Goal: Task Accomplishment & Management: Use online tool/utility

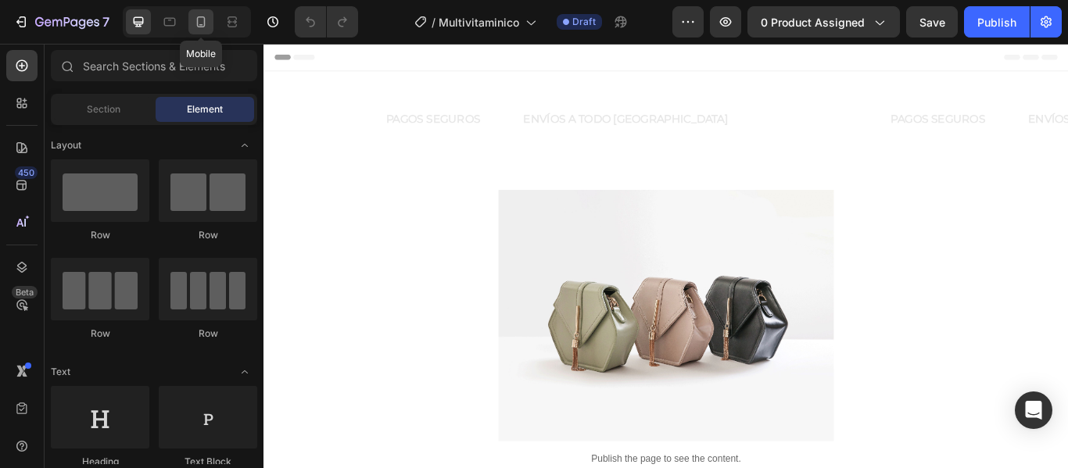
click at [200, 11] on div at bounding box center [200, 21] width 25 height 25
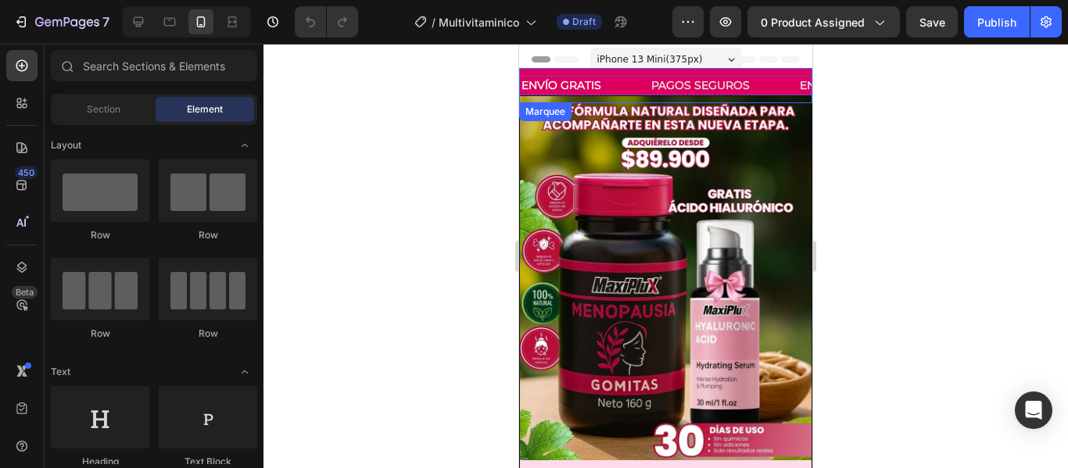
click at [632, 68] on div "ENVÍO GRATIS Text Block" at bounding box center [585, 85] width 130 height 35
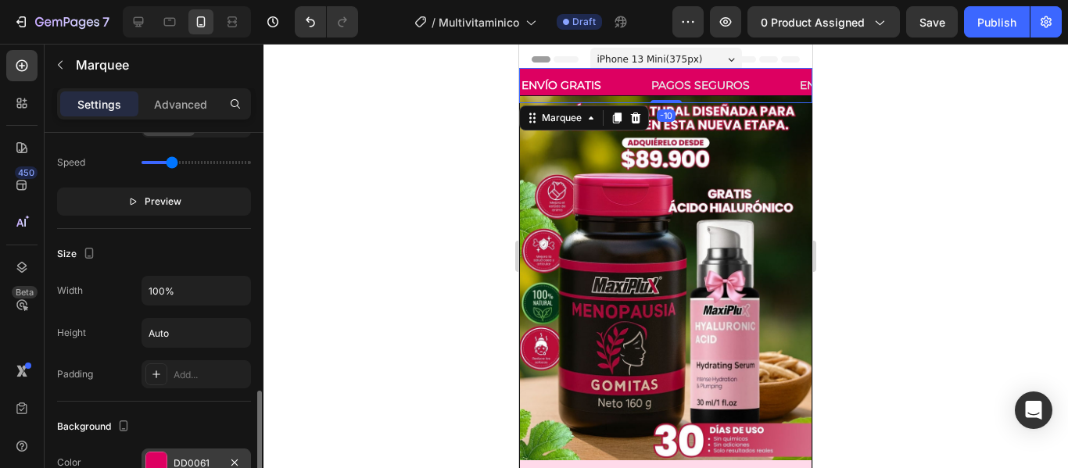
scroll to position [547, 0]
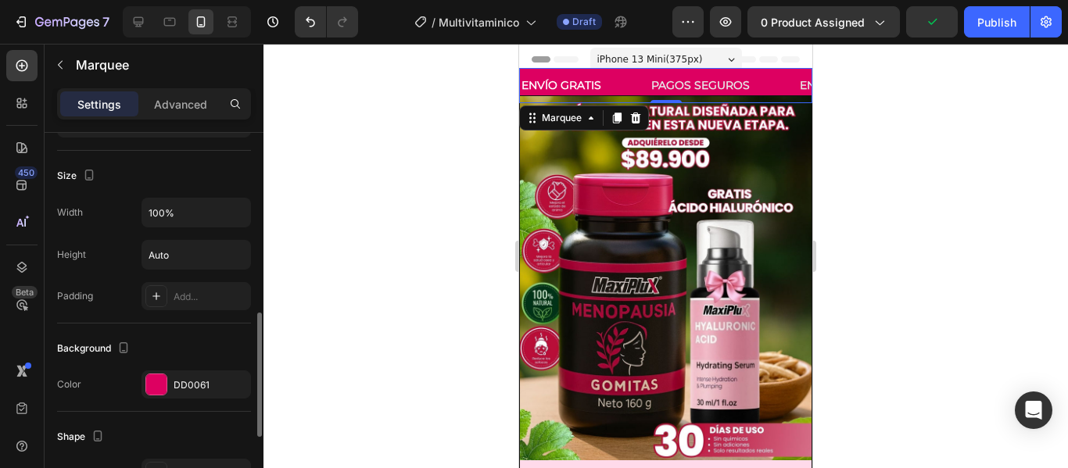
click at [156, 400] on div "Background Color DD0061" at bounding box center [154, 368] width 194 height 88
click at [155, 385] on div at bounding box center [156, 384] width 20 height 20
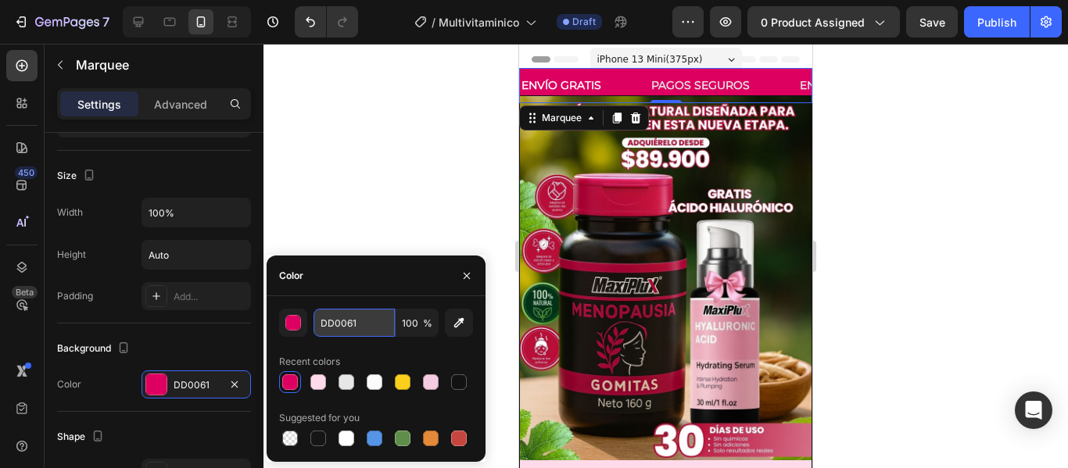
click at [348, 320] on input "DD0061" at bounding box center [354, 323] width 81 height 28
paste input "#f8c030"
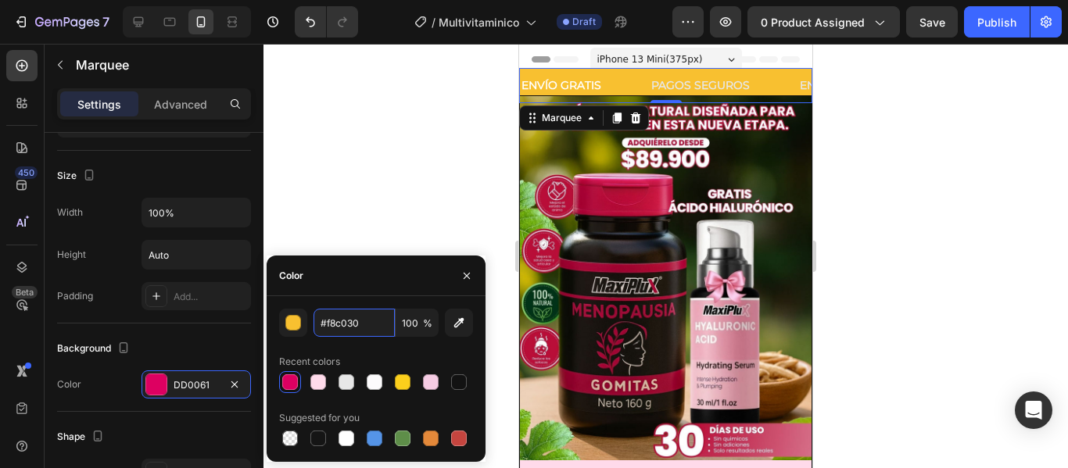
drag, startPoint x: 324, startPoint y: 321, endPoint x: 308, endPoint y: 320, distance: 16.5
click at [308, 320] on div "#f8c030 100 %" at bounding box center [376, 323] width 194 height 28
type input "F8C030"
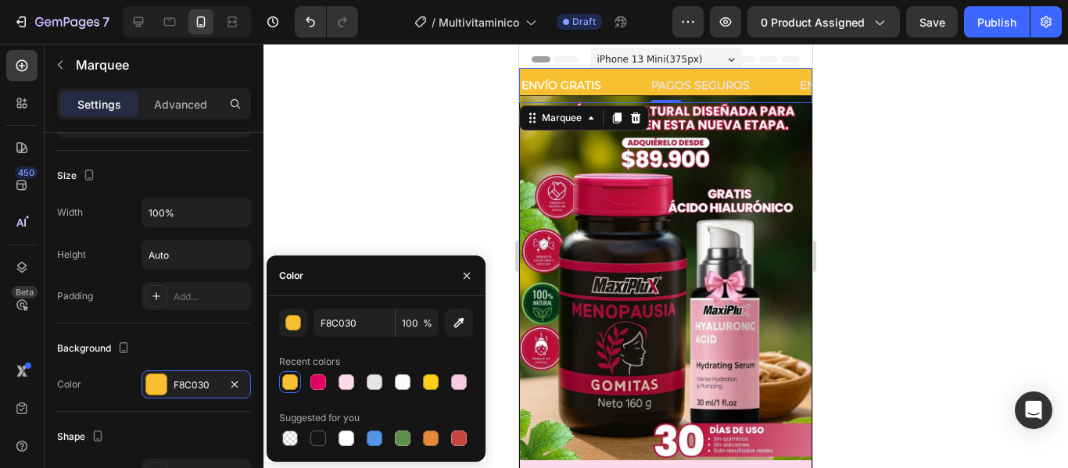
click at [967, 282] on div at bounding box center [665, 256] width 804 height 425
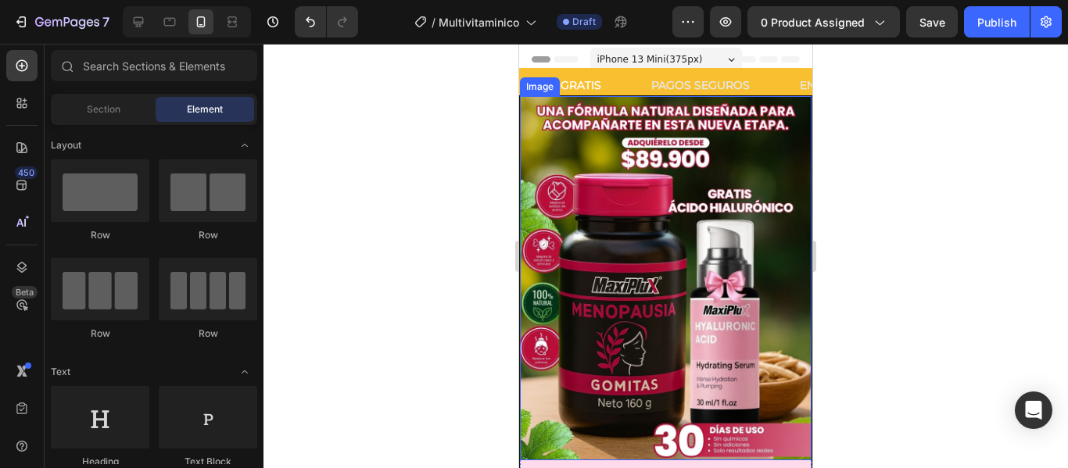
click at [748, 150] on img at bounding box center [666, 278] width 292 height 364
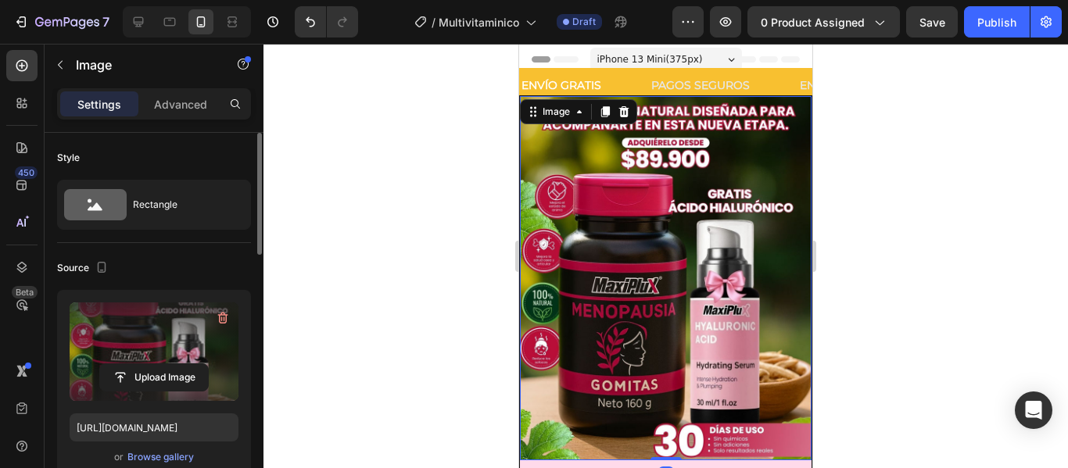
click at [170, 322] on label at bounding box center [154, 352] width 169 height 99
click at [170, 364] on input "file" at bounding box center [154, 377] width 108 height 27
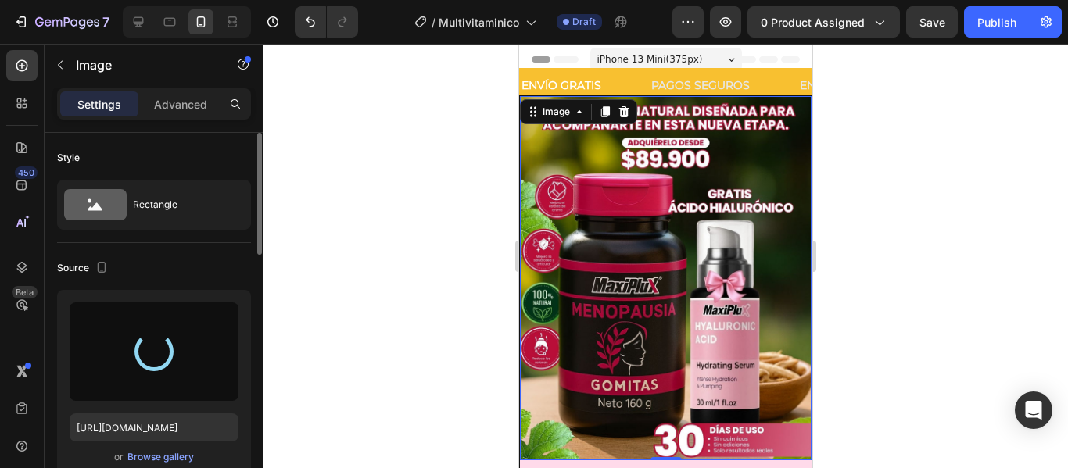
type input "[URL][DOMAIN_NAME]"
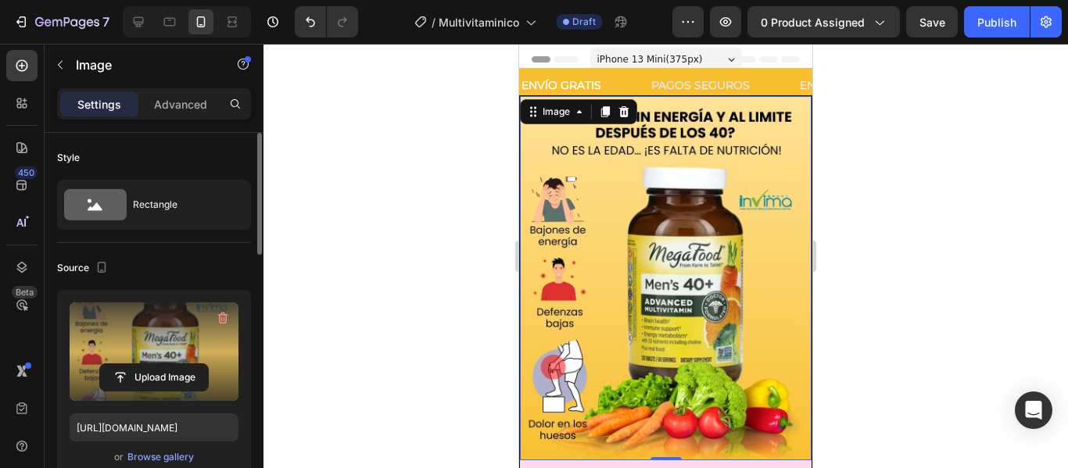
click at [873, 192] on div at bounding box center [665, 256] width 804 height 425
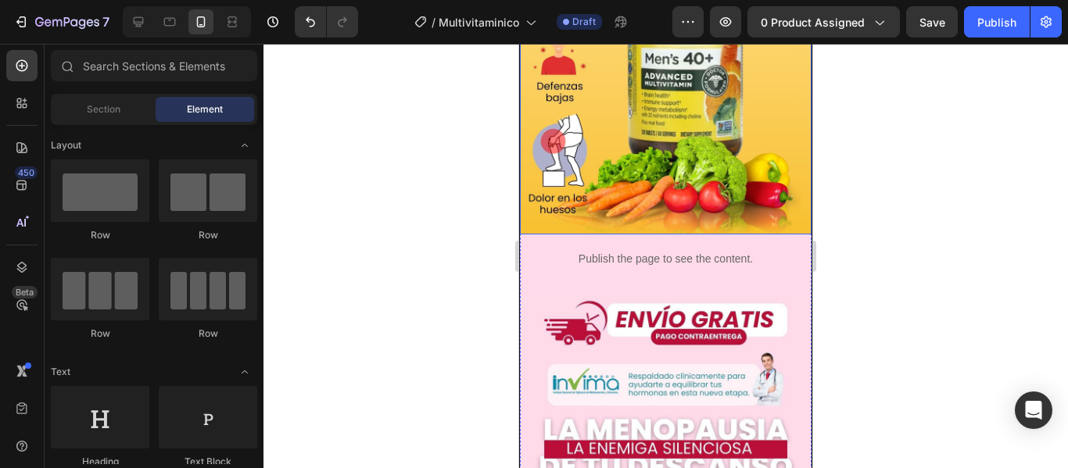
scroll to position [235, 0]
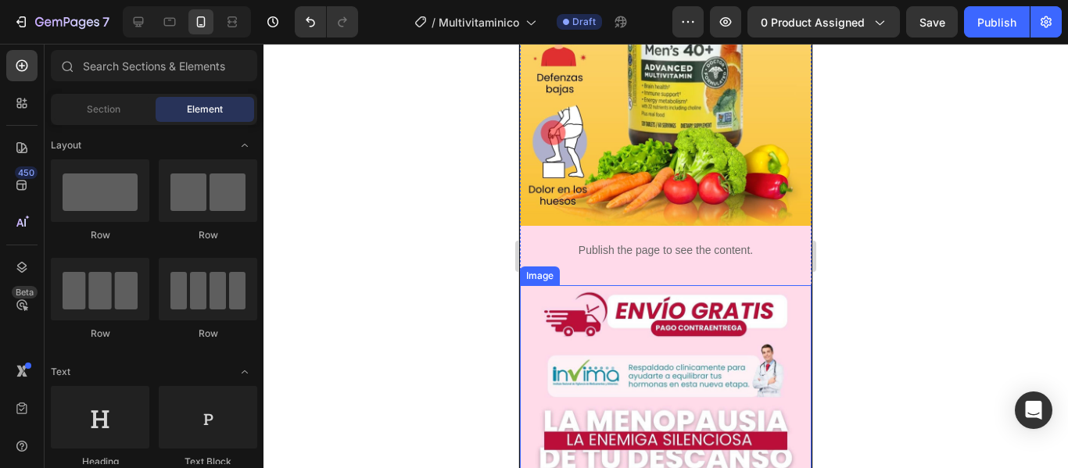
click at [604, 313] on img at bounding box center [666, 467] width 292 height 364
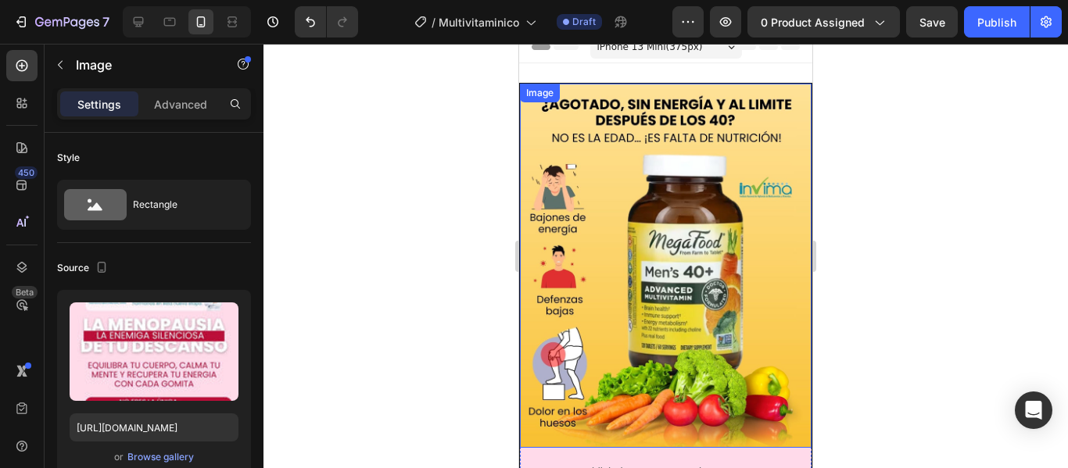
scroll to position [0, 0]
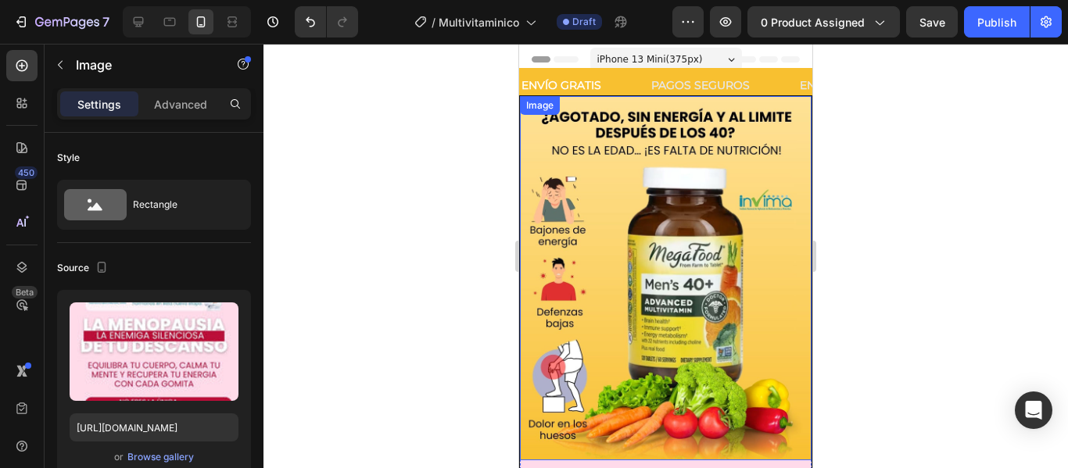
click at [532, 100] on div "Image" at bounding box center [540, 105] width 40 height 19
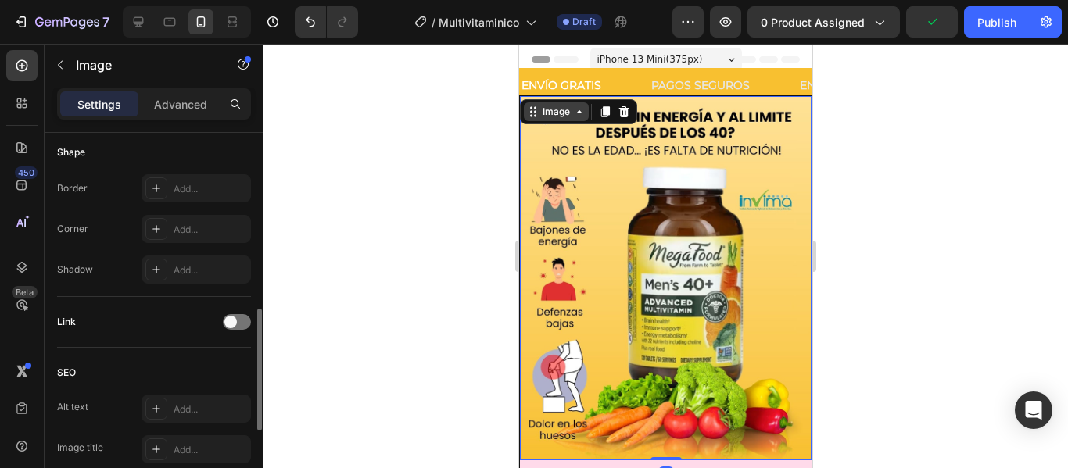
click at [563, 112] on div "Image" at bounding box center [556, 112] width 34 height 14
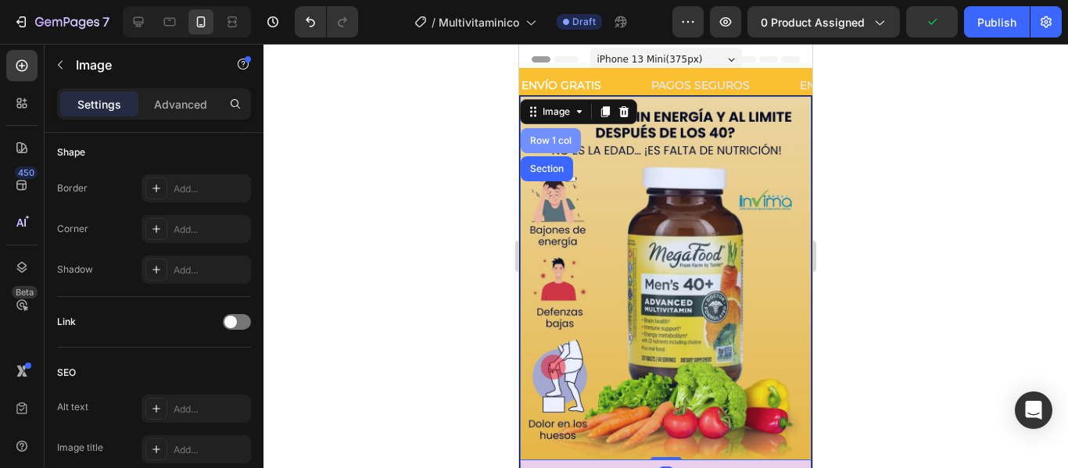
click at [557, 140] on div "Row 1 col" at bounding box center [551, 140] width 48 height 9
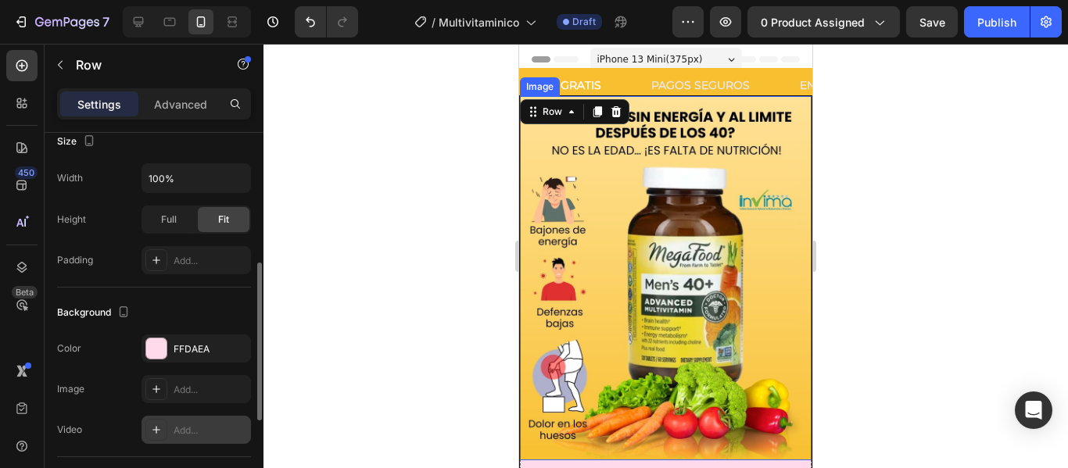
scroll to position [391, 0]
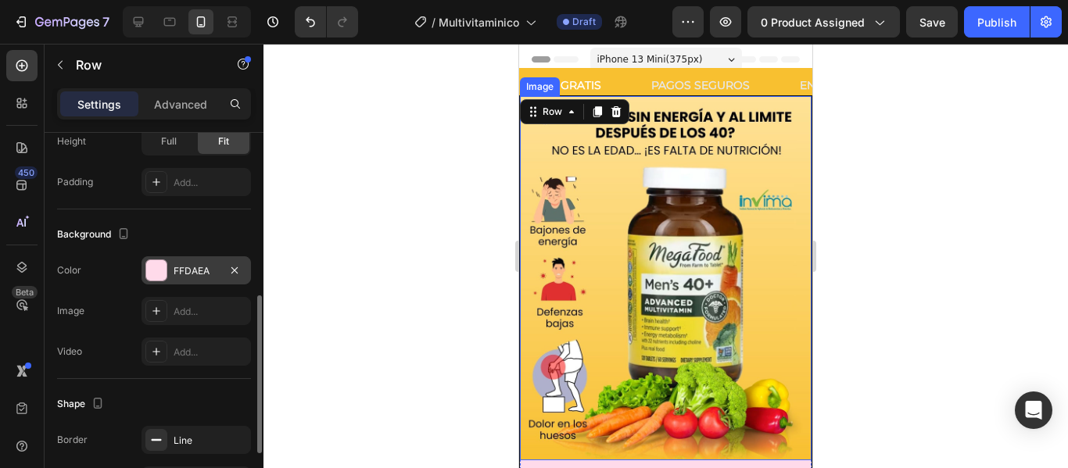
click at [169, 265] on div "FFDAEA" at bounding box center [196, 270] width 109 height 28
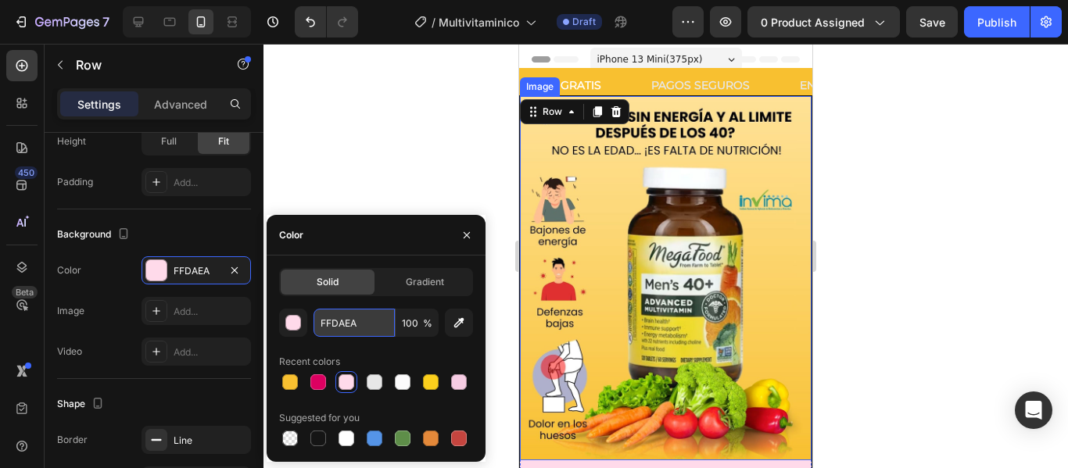
click at [345, 322] on input "FFDAEA" at bounding box center [354, 323] width 81 height 28
paste input "#f8c030"
type input "#f8c030"
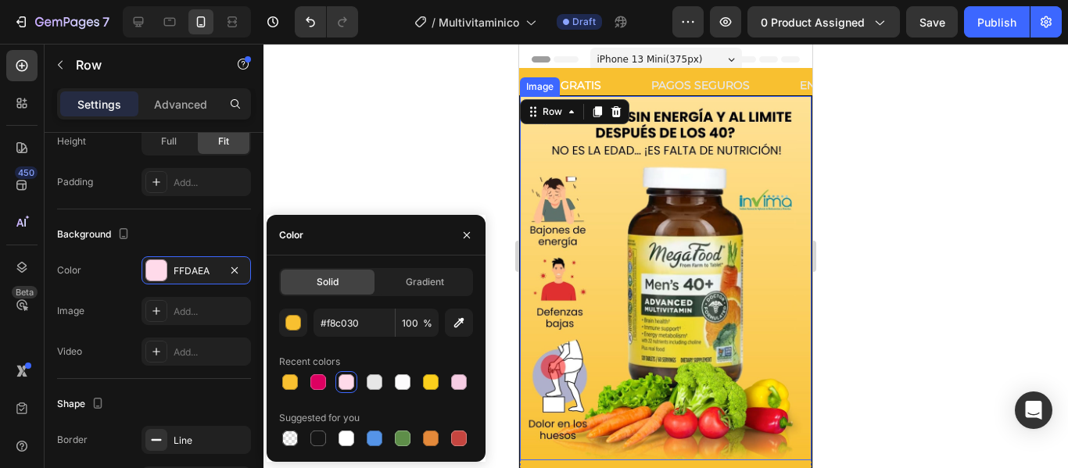
click at [871, 310] on div at bounding box center [665, 256] width 804 height 425
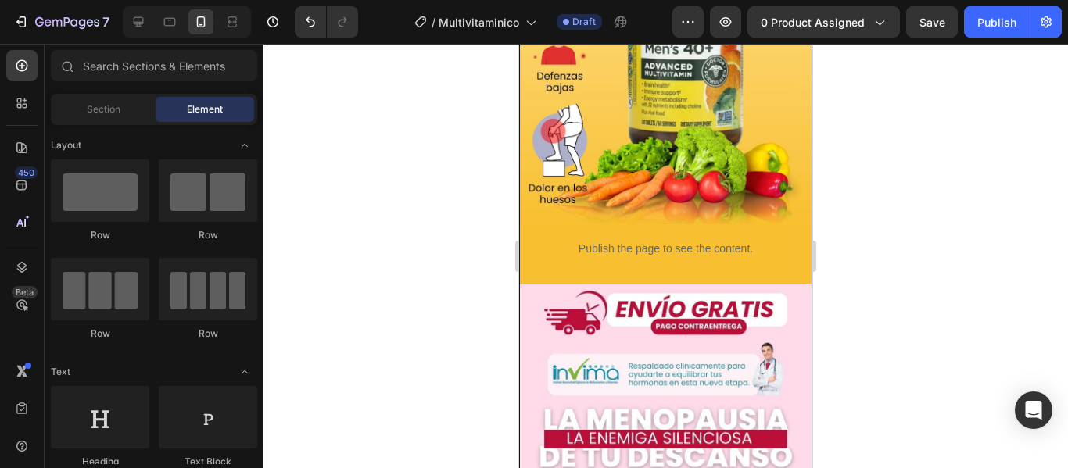
scroll to position [235, 0]
